Goal: Task Accomplishment & Management: Use online tool/utility

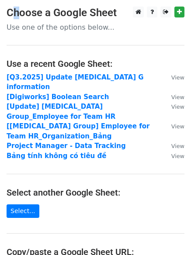
click at [12, 15] on h3 "Choose a Google Sheet" at bounding box center [95, 13] width 177 height 13
copy h3 "C"
click at [78, 72] on td "[Q3.2025] Update BSS G information" at bounding box center [85, 82] width 156 height 20
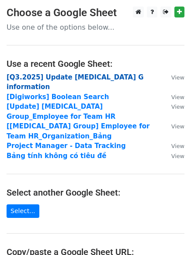
click at [80, 77] on strong "[Q3.2025] Update BSS G information" at bounding box center [75, 82] width 137 height 18
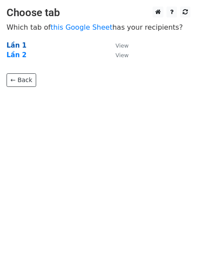
click at [18, 43] on strong "Lần 1" at bounding box center [17, 45] width 20 height 8
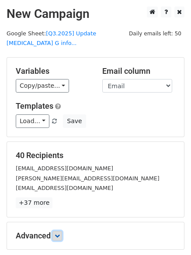
click at [60, 233] on icon at bounding box center [57, 235] width 5 height 5
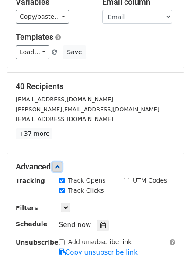
scroll to position [65, 0]
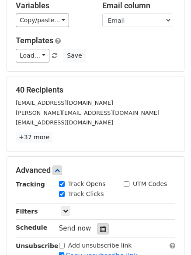
click at [100, 225] on icon at bounding box center [103, 228] width 6 height 6
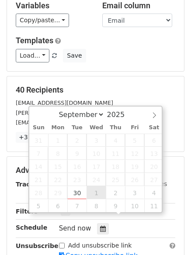
type input "2025-10-01 12:00"
select select "9"
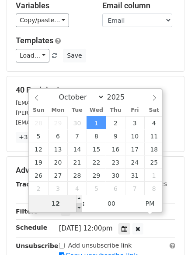
type input "2025-10-01 11:00"
type input "11"
click at [78, 211] on span at bounding box center [79, 207] width 6 height 9
type input "2025-10-01 10:00"
type input "10"
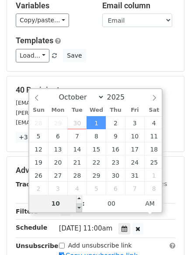
click at [78, 211] on span at bounding box center [79, 207] width 6 height 9
type input "2025-10-01 09:00"
type input "09"
click at [78, 211] on span at bounding box center [79, 207] width 6 height 9
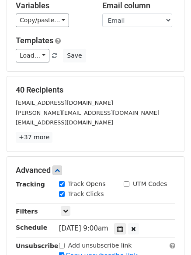
click at [185, 196] on main "New Campaign Daily emails left: 50 Google Sheet: [Q3.2025] Update BSS G info...…" at bounding box center [95, 130] width 191 height 379
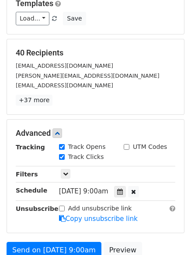
scroll to position [104, 0]
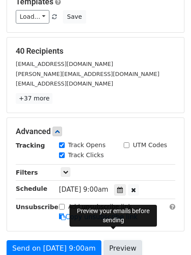
click at [116, 243] on link "Preview" at bounding box center [122, 248] width 38 height 17
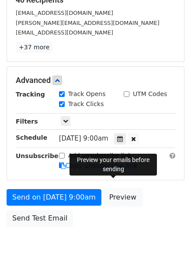
scroll to position [191, 0]
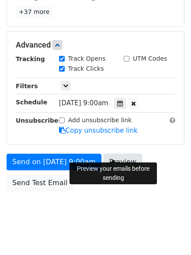
click at [109, 154] on link "Preview" at bounding box center [122, 162] width 38 height 17
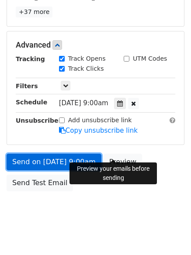
click at [55, 154] on link "Send on Oct 1 at 9:00am" at bounding box center [54, 162] width 95 height 17
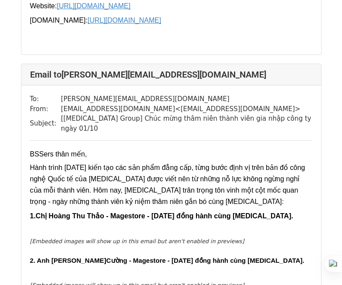
scroll to position [548, 0]
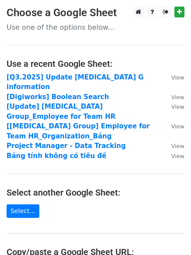
click at [114, 74] on strong "[Q3.2025] Update [MEDICAL_DATA] G information" at bounding box center [75, 82] width 137 height 18
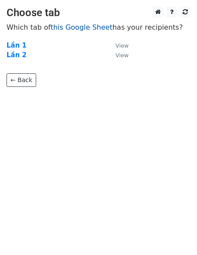
click at [90, 28] on link "this Google Sheet" at bounding box center [82, 27] width 62 height 8
